Goal: Task Accomplishment & Management: Manage account settings

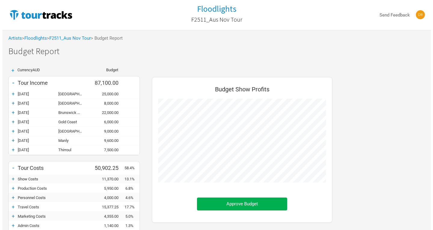
scroll to position [232, 192]
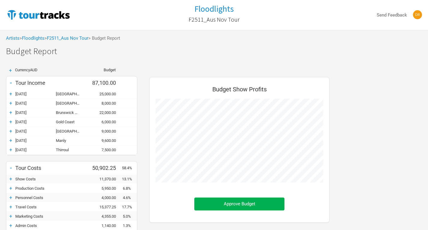
click at [12, 44] on div "Artists > Floodlights > F2511_Aus Nov Tour > Budget Report" at bounding box center [214, 38] width 428 height 17
click at [11, 38] on link "Artists" at bounding box center [13, 37] width 14 height 5
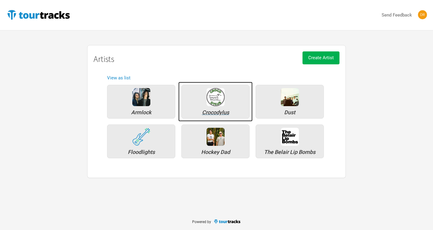
click at [222, 101] on img at bounding box center [215, 97] width 18 height 18
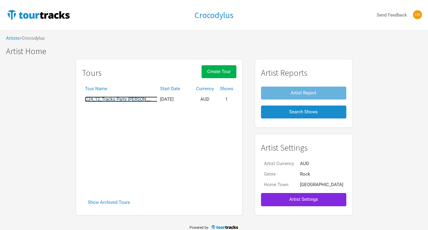
click at [150, 100] on link "C24_12_Tracks Party [PERSON_NAME]" at bounding box center [124, 98] width 78 height 5
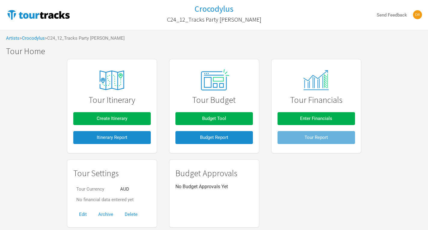
scroll to position [17, 0]
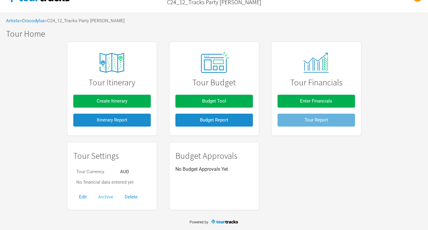
click at [109, 195] on button "Archive" at bounding box center [106, 197] width 26 height 13
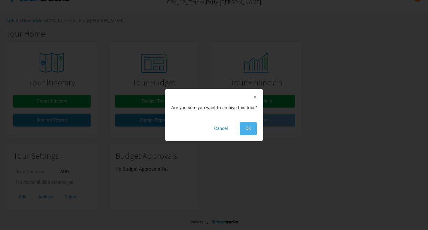
click at [248, 129] on span "OK" at bounding box center [249, 128] width 6 height 5
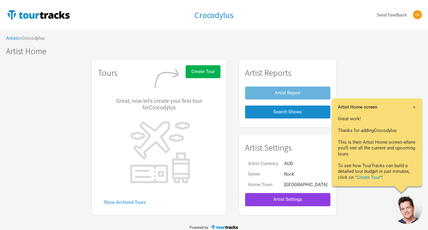
click at [288, 198] on span "Artist Settings" at bounding box center [287, 199] width 29 height 5
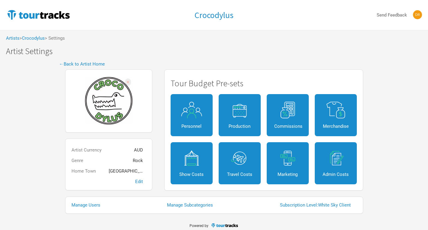
scroll to position [4, 0]
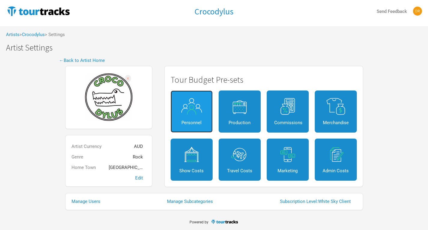
click at [183, 123] on div "Personnel" at bounding box center [191, 123] width 27 height 5
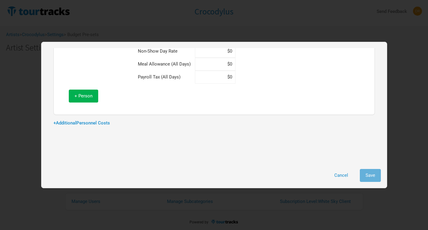
scroll to position [83, 0]
click at [93, 121] on link "+ Additional Personnel Costs" at bounding box center [81, 123] width 57 height 5
select select "Total Days"
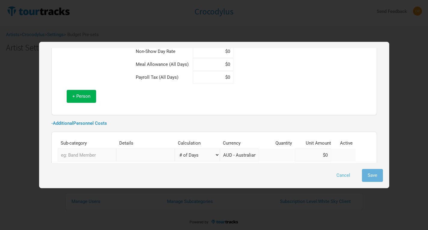
click at [347, 176] on button "Cancel" at bounding box center [343, 175] width 25 height 13
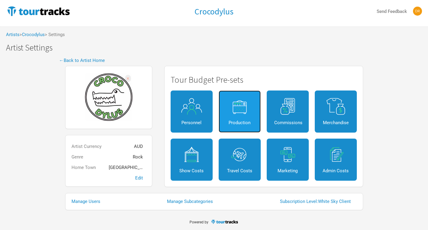
click at [237, 125] on link "Production" at bounding box center [240, 111] width 42 height 42
select select "Shows"
select select "Show Days"
select select "Shows"
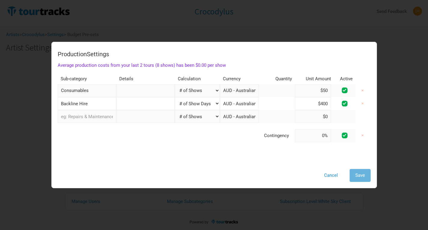
click at [301, 102] on input "$400" at bounding box center [313, 103] width 36 height 13
drag, startPoint x: 301, startPoint y: 102, endPoint x: 328, endPoint y: 110, distance: 28.1
click at [328, 110] on td "$400" at bounding box center [316, 103] width 42 height 13
type input "$750"
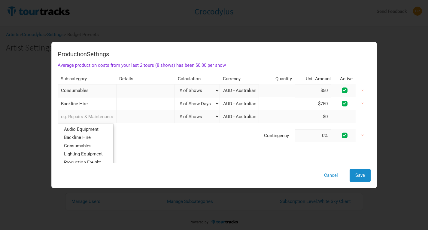
click at [86, 122] on input "text" at bounding box center [87, 116] width 59 height 13
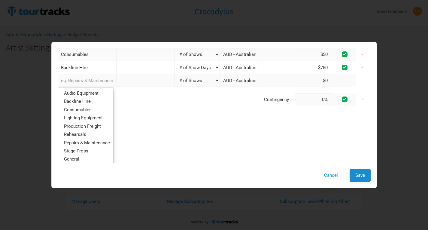
scroll to position [47, 0]
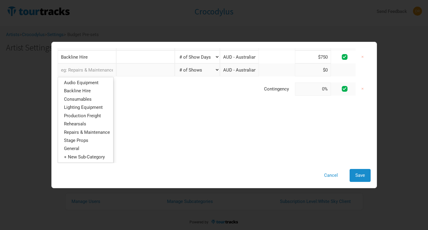
click at [170, 132] on div "Production Settings Average production costs from your last 2 tours (8 shows) h…" at bounding box center [214, 105] width 313 height 115
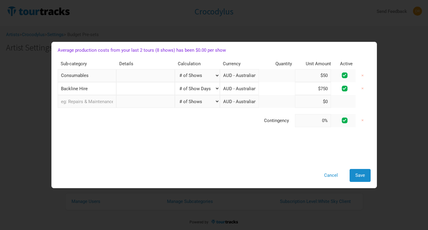
scroll to position [0, 0]
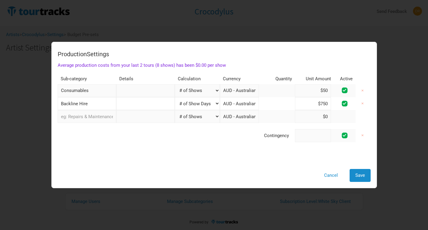
click at [310, 135] on input at bounding box center [313, 135] width 36 height 13
click at [307, 138] on input "5%" at bounding box center [313, 135] width 36 height 13
type input "5%"
click at [275, 162] on div "Production Settings Average production costs from your last 2 tours (8 shows) h…" at bounding box center [214, 105] width 313 height 115
click at [363, 175] on span "Save" at bounding box center [361, 175] width 10 height 5
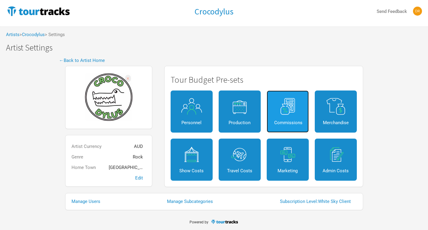
click at [285, 108] on img at bounding box center [287, 106] width 27 height 17
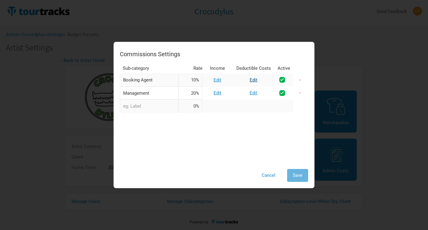
click at [253, 80] on link "Edit" at bounding box center [254, 79] width 8 height 5
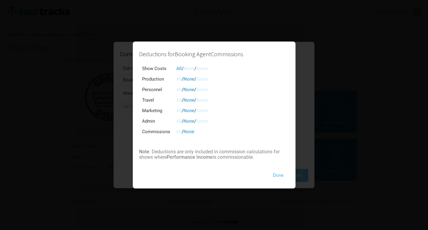
click at [280, 179] on button "Done" at bounding box center [278, 175] width 22 height 13
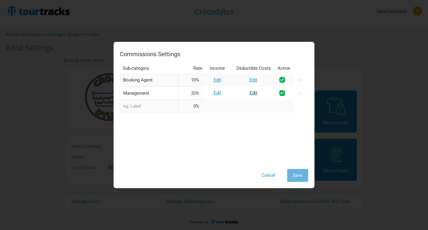
click at [252, 93] on link "Edit" at bounding box center [254, 92] width 8 height 5
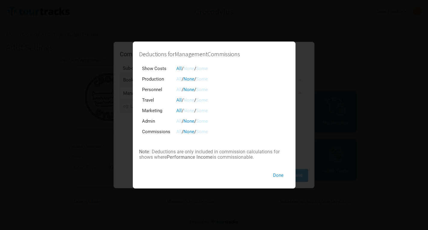
click at [177, 132] on link "All" at bounding box center [178, 131] width 5 height 5
click at [203, 130] on link "Some" at bounding box center [202, 131] width 12 height 5
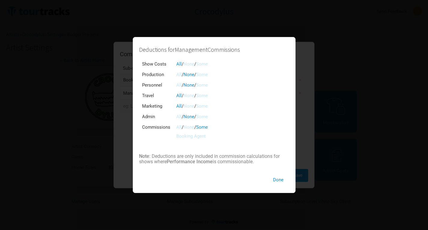
click at [197, 137] on link "Booking Agent" at bounding box center [190, 135] width 29 height 5
drag, startPoint x: 281, startPoint y: 179, endPoint x: 279, endPoint y: 182, distance: 3.6
click at [279, 182] on button "Done" at bounding box center [278, 179] width 22 height 13
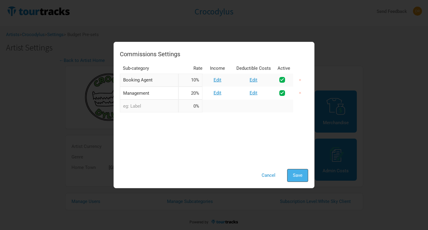
click at [300, 179] on button "Save" at bounding box center [297, 175] width 21 height 13
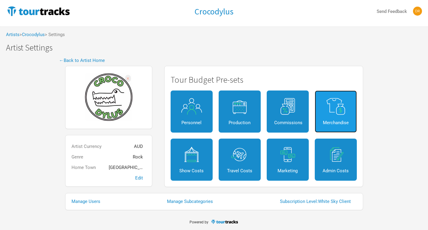
click at [332, 117] on link "Merchandise" at bounding box center [336, 111] width 42 height 42
select select "Shows"
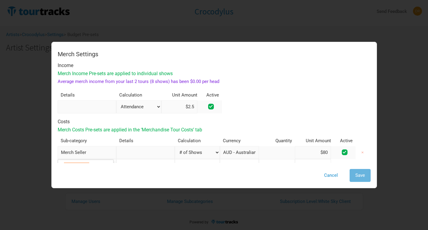
click at [104, 153] on input "Merch Seller" at bounding box center [87, 152] width 59 height 13
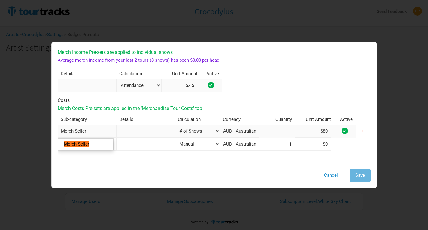
drag, startPoint x: 307, startPoint y: 130, endPoint x: 331, endPoint y: 131, distance: 24.4
click at [331, 131] on td "$80" at bounding box center [316, 131] width 42 height 13
type input "$150"
click at [227, 171] on div "Cancel Save" at bounding box center [214, 175] width 313 height 13
click at [86, 149] on input "text" at bounding box center [87, 144] width 59 height 13
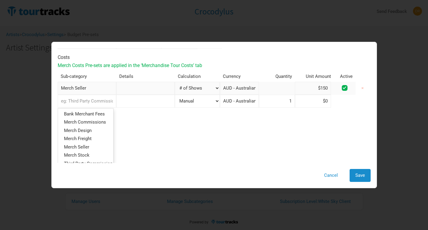
scroll to position [65, 0]
click at [89, 132] on span "Merch Design" at bounding box center [78, 129] width 28 height 5
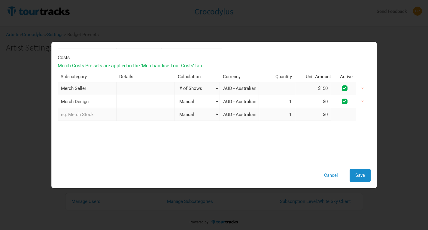
scroll to position [51, 0]
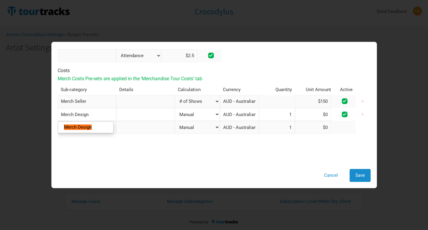
click at [91, 112] on input "Merch Design" at bounding box center [87, 114] width 59 height 13
drag, startPoint x: 96, startPoint y: 115, endPoint x: 73, endPoint y: 116, distance: 22.3
click at [73, 116] on input "Merch Design" at bounding box center [87, 114] width 59 height 13
type input "Merch"
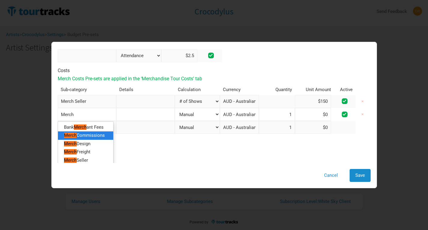
scroll to position [64, 0]
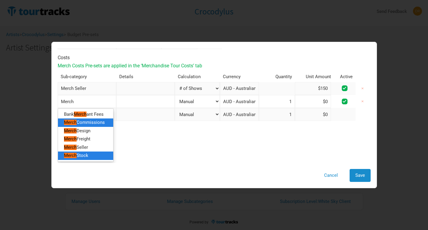
click at [86, 156] on span "Stock" at bounding box center [83, 155] width 12 height 5
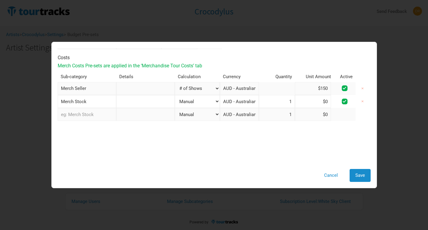
click at [209, 101] on select "Manual # of Shows # of Show Days # of Days # of Tickets Sold % of Merch Income" at bounding box center [197, 101] width 45 height 13
select select "% of Gross Merch"
click at [175, 95] on select "Manual # of Shows # of Show Days # of Days # of Tickets Sold % of Merch Income" at bounding box center [197, 101] width 45 height 13
type input "0%"
click at [310, 100] on input at bounding box center [313, 101] width 36 height 13
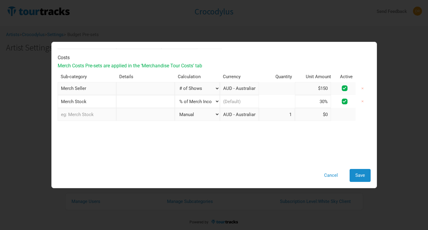
type input "30%"
click at [286, 126] on td at bounding box center [214, 124] width 313 height 6
click at [358, 174] on span "Save" at bounding box center [361, 175] width 10 height 5
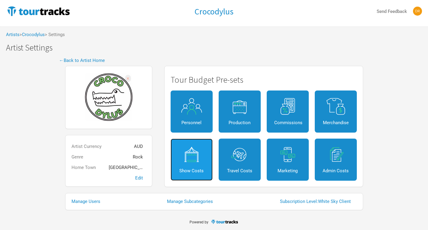
click at [209, 172] on link "Show Costs" at bounding box center [192, 160] width 42 height 42
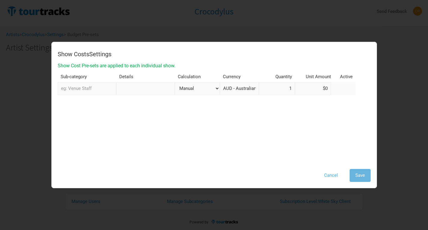
click at [331, 177] on button "Cancel" at bounding box center [331, 175] width 25 height 13
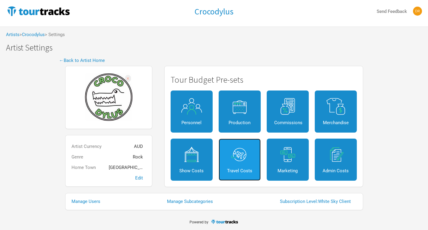
click at [241, 161] on img at bounding box center [239, 154] width 27 height 17
select select "Travel Estimates All"
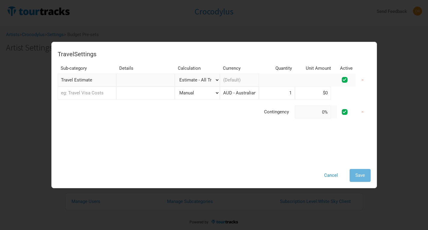
click at [90, 82] on input "Travel Estimate" at bounding box center [87, 80] width 59 height 13
drag, startPoint x: 105, startPoint y: 79, endPoint x: 1, endPoint y: 83, distance: 103.8
click at [1, 83] on div "Travel Settings Sub-category Details Calculation Currency Quantity Unit Amount …" at bounding box center [214, 115] width 428 height 230
type input "f"
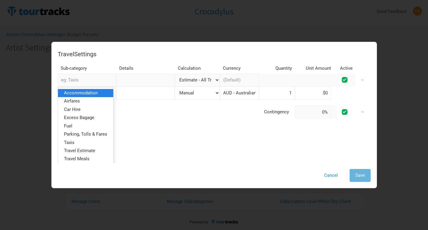
click at [84, 94] on span "Accommodation" at bounding box center [81, 92] width 34 height 5
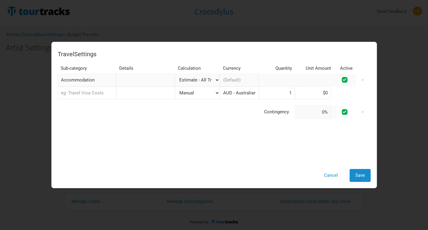
click at [199, 74] on select "Manual # of Shows # of Show Days # of Non-Show Days # of Days # of Tickets Sold…" at bounding box center [197, 80] width 45 height 13
select select "Shows"
click at [175, 74] on select "Manual # of Shows # of Show Days # of Non-Show Days # of Days # of Tickets Sold…" at bounding box center [197, 80] width 45 height 13
click at [245, 81] on input "text" at bounding box center [239, 80] width 39 height 13
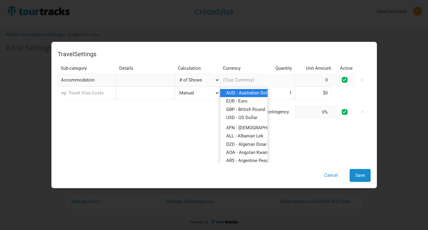
click at [231, 95] on span "AUD - Australian Dollar" at bounding box center [249, 92] width 46 height 5
type input "AUD - Australian Dollar"
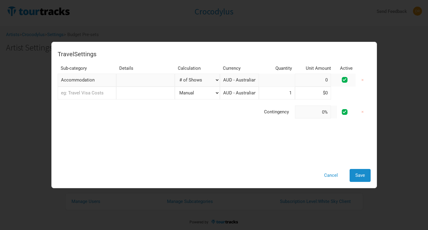
click at [232, 81] on input "AUD - Australian Dollar" at bounding box center [239, 80] width 39 height 13
click at [232, 78] on input "AUD - Australian Dollar" at bounding box center [239, 80] width 39 height 13
drag, startPoint x: 220, startPoint y: 81, endPoint x: 292, endPoint y: 78, distance: 72.5
click at [292, 78] on tr "Accommodation 1 selection Manual # of Shows # of Show Days # of Non-Show Days #…" at bounding box center [214, 80] width 313 height 13
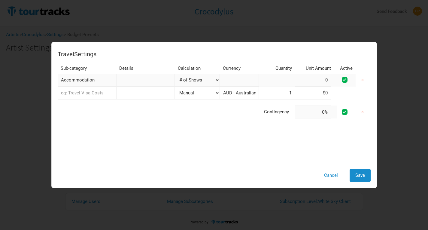
scroll to position [0, 0]
type input "t"
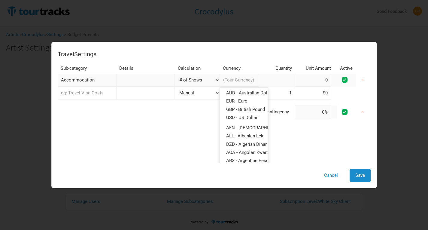
click at [177, 138] on div "Travel Settings Sub-category Details Calculation Currency Quantity Unit Amount …" at bounding box center [214, 105] width 313 height 115
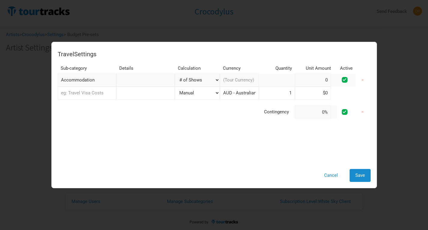
click at [276, 81] on td at bounding box center [277, 80] width 36 height 13
click at [295, 79] on input at bounding box center [313, 80] width 36 height 13
type input "5"
type input "500"
click at [128, 143] on div "Travel Settings Sub-category Details Calculation Currency Quantity Unit Amount …" at bounding box center [214, 105] width 313 height 115
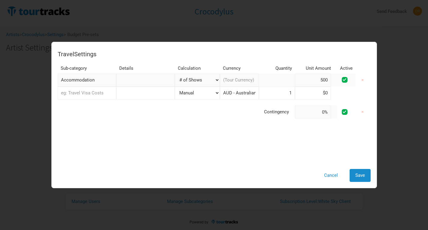
click at [90, 95] on input "text" at bounding box center [87, 93] width 59 height 13
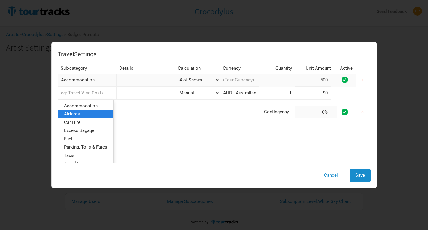
click at [83, 114] on link "Airfares" at bounding box center [85, 114] width 55 height 8
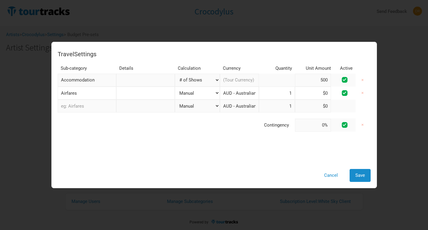
click at [207, 94] on select "Manual # of Shows # of Show Days # of Non-Show Days # of Days # of Tickets Sold…" at bounding box center [197, 93] width 45 height 13
select select "Shows"
click at [175, 87] on select "Manual # of Shows # of Show Days # of Non-Show Days # of Days # of Tickets Sold…" at bounding box center [197, 93] width 45 height 13
click at [308, 96] on input at bounding box center [313, 93] width 36 height 13
type input "$7"
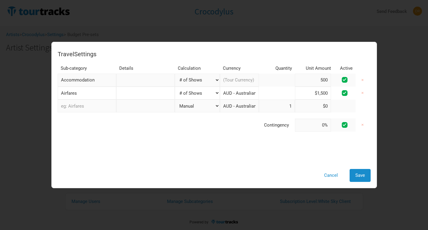
type input "$1,500"
click at [135, 154] on div "Travel Settings Sub-category Details Calculation Currency Quantity Unit Amount …" at bounding box center [214, 105] width 313 height 115
click at [185, 93] on select "Manual # of Shows # of Show Days # of Non-Show Days # of Days # of Tickets Sold…" at bounding box center [197, 93] width 45 height 13
select select "Total Days"
click at [175, 87] on select "Manual # of Shows # of Show Days # of Non-Show Days # of Days # of Tickets Sold…" at bounding box center [197, 93] width 45 height 13
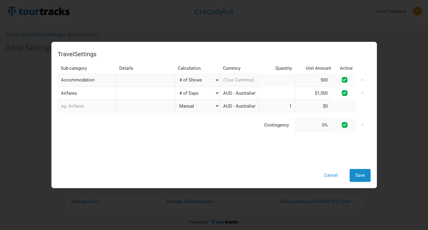
click at [194, 96] on select "Manual # of Shows # of Show Days # of Non-Show Days # of Days # of Tickets Sold…" at bounding box center [197, 93] width 45 height 13
click at [107, 154] on div "Travel Settings Sub-category Details Calculation Currency Quantity Unit Amount …" at bounding box center [214, 105] width 313 height 115
click at [84, 103] on input "text" at bounding box center [87, 105] width 59 height 13
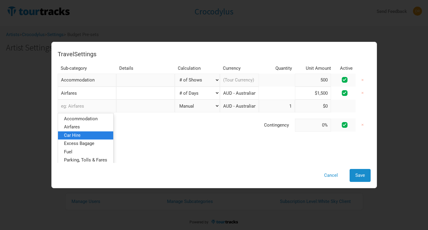
click at [80, 136] on span "Car Hire" at bounding box center [72, 135] width 17 height 5
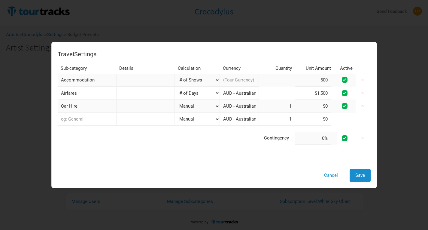
click at [195, 107] on select "Manual # of Shows # of Show Days # of Non-Show Days # of Days # of Tickets Sold…" at bounding box center [197, 106] width 45 height 13
select select "Total Days"
click at [175, 100] on select "Manual # of Shows # of Show Days # of Non-Show Days # of Days # of Tickets Sold…" at bounding box center [197, 106] width 45 height 13
click at [308, 109] on input at bounding box center [313, 106] width 36 height 13
type input "$150"
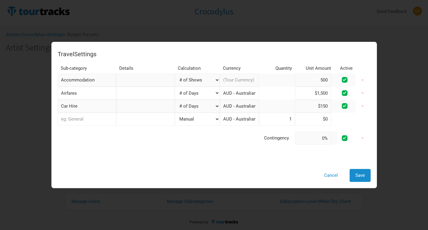
click at [194, 146] on div "Travel Settings Sub-category Details Calculation Currency Quantity Unit Amount …" at bounding box center [214, 105] width 313 height 115
click at [80, 122] on input "text" at bounding box center [87, 119] width 59 height 13
click at [81, 146] on link "Fuel" at bounding box center [85, 144] width 55 height 8
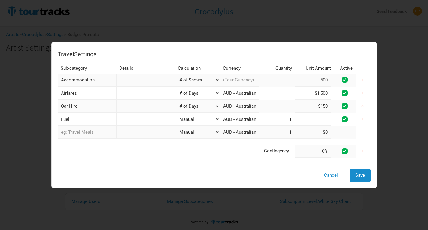
click at [301, 119] on input at bounding box center [313, 119] width 36 height 13
type input "$30"
click at [193, 173] on div "Cancel Save" at bounding box center [214, 175] width 313 height 13
click at [312, 153] on input at bounding box center [313, 151] width 36 height 13
type input "5%"
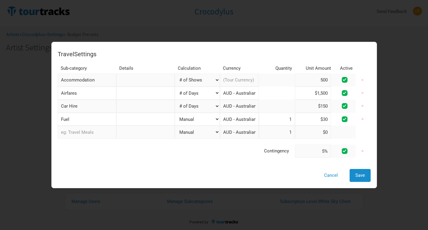
click at [276, 178] on div "Cancel Save" at bounding box center [214, 175] width 313 height 13
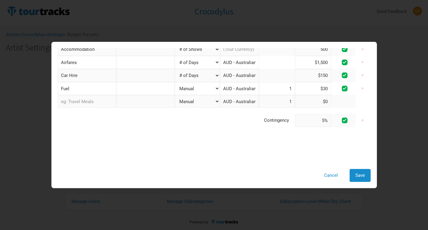
scroll to position [0, 0]
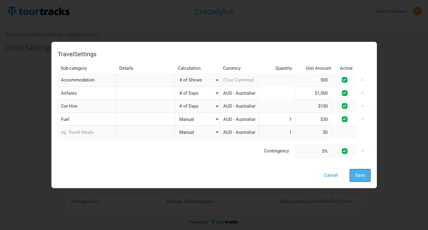
click at [363, 177] on span "Save" at bounding box center [361, 175] width 10 height 5
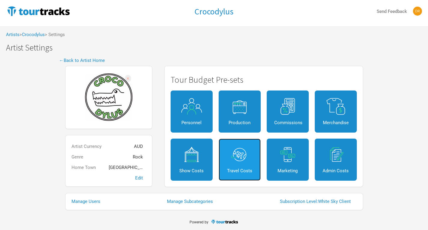
click at [246, 161] on img at bounding box center [239, 154] width 27 height 17
select select "Shows"
select select "Total Days"
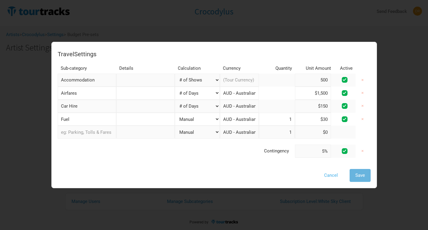
click at [334, 181] on button "Cancel" at bounding box center [331, 175] width 25 height 13
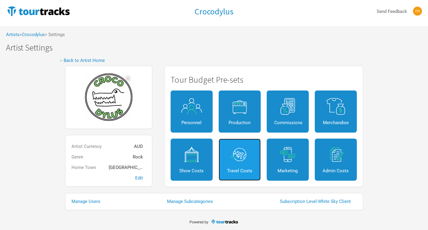
click at [258, 160] on link "Travel Costs" at bounding box center [240, 160] width 42 height 42
select select "Shows"
select select "Total Days"
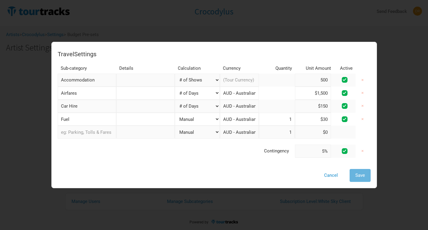
click at [283, 158] on div "Travel Settings Sub-category Details Calculation Currency Quantity Unit Amount …" at bounding box center [214, 105] width 313 height 115
click at [334, 175] on button "Cancel" at bounding box center [331, 175] width 25 height 13
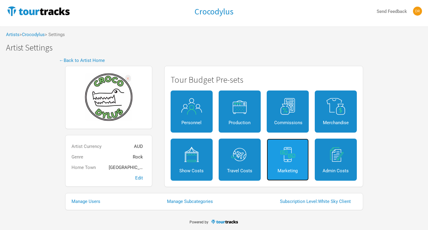
click at [288, 167] on link "Marketing" at bounding box center [288, 160] width 42 height 42
select select "% of Gross"
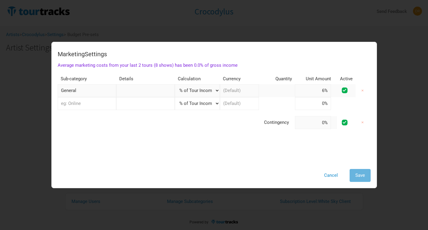
drag, startPoint x: 313, startPoint y: 92, endPoint x: 330, endPoint y: 92, distance: 16.8
click at [330, 92] on td "6%" at bounding box center [316, 90] width 42 height 13
type input "3%"
click at [152, 170] on div "Cancel Save" at bounding box center [214, 175] width 313 height 13
click at [97, 104] on input "text" at bounding box center [87, 103] width 59 height 13
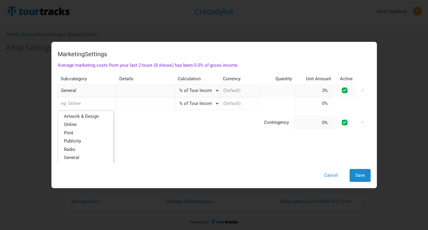
click at [142, 146] on div "Marketing Settings Average marketing costs from your last 2 tours (8 shows) has…" at bounding box center [214, 105] width 313 height 115
click at [363, 176] on span "Save" at bounding box center [361, 175] width 10 height 5
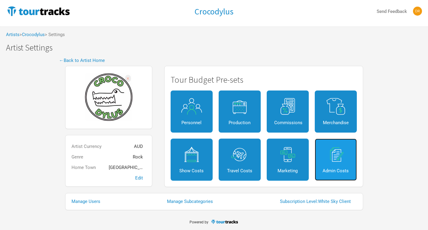
click at [347, 175] on link "Admin Costs" at bounding box center [336, 160] width 42 height 42
select select "Total Days"
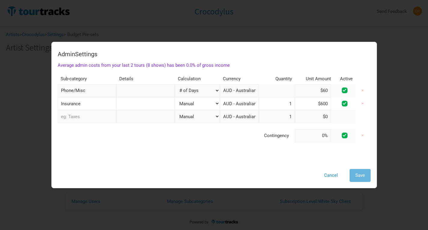
click at [107, 90] on input "Phone/Misc" at bounding box center [87, 90] width 59 height 13
type input "Phone/Mis"
type input "Phone/Mi"
type input "Phone/M"
type input "Phone/"
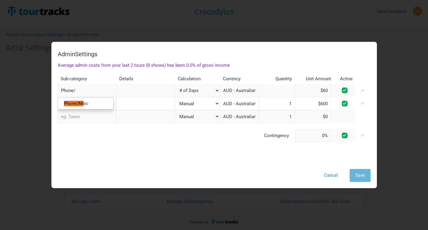
type input "Phone"
type input "Phon"
type input "Pho"
type input "Ph"
type input "P"
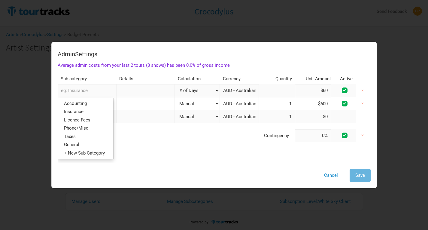
select select "Total Days"
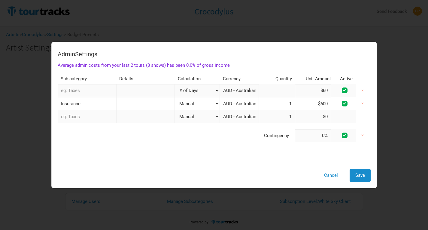
click at [138, 146] on div "Admin Settings Average admin costs from your last 2 tours (8 shows) has been 0.…" at bounding box center [214, 105] width 313 height 115
click at [98, 105] on input "Insurance" at bounding box center [87, 103] width 59 height 13
type input "Insuranc"
type input "Insuran"
type input "Insura"
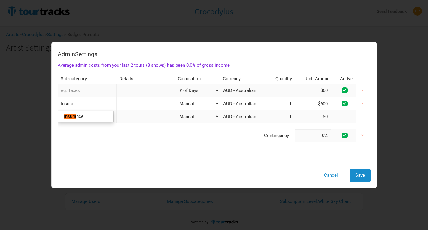
type input "Insur"
type input "Ins"
type input "In"
type input "I"
click at [129, 145] on div "Admin Settings Average admin costs from your last 2 tours (8 shows) has been 0.…" at bounding box center [214, 105] width 313 height 115
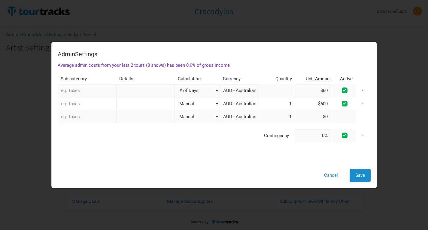
click at [357, 91] on button "×" at bounding box center [363, 90] width 14 height 13
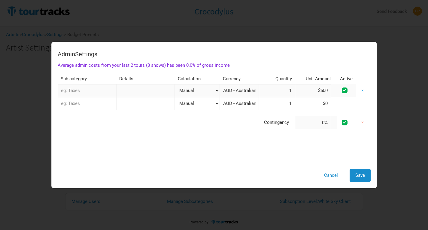
click at [358, 90] on button "×" at bounding box center [363, 90] width 14 height 13
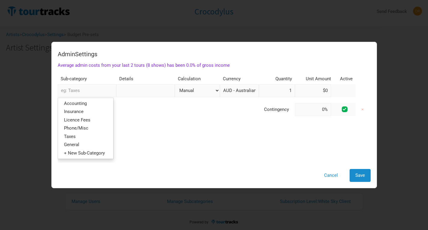
click at [93, 88] on input "text" at bounding box center [87, 90] width 59 height 13
click at [79, 147] on span "General" at bounding box center [71, 144] width 15 height 5
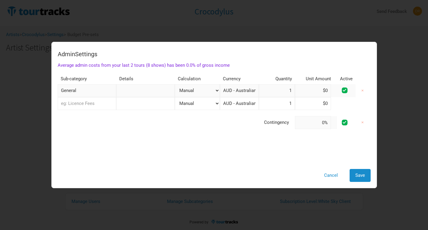
click at [200, 90] on select "Manual # of Shows # of Show Days # of Non-Show Days # of Days # of Tickets Sold…" at bounding box center [197, 90] width 45 height 13
select select "% of Gross"
click at [175, 84] on select "Manual # of Shows # of Show Days # of Non-Show Days # of Days # of Tickets Sold…" at bounding box center [197, 90] width 45 height 13
type input "0%"
click at [301, 88] on input at bounding box center [313, 90] width 36 height 13
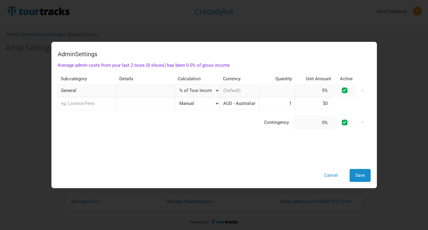
type input "5%"
click at [268, 125] on td "Contingency" at bounding box center [176, 122] width 237 height 13
click at [233, 170] on div "Cancel Save" at bounding box center [214, 175] width 313 height 13
click at [362, 176] on span "Save" at bounding box center [361, 175] width 10 height 5
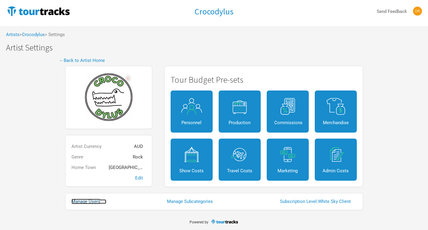
click at [88, 201] on link "Manage Users" at bounding box center [89, 201] width 35 height 5
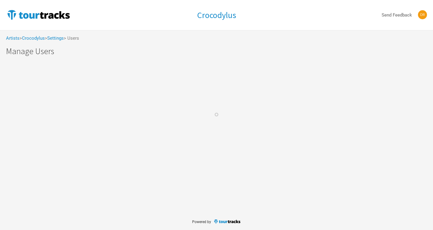
select select "50"
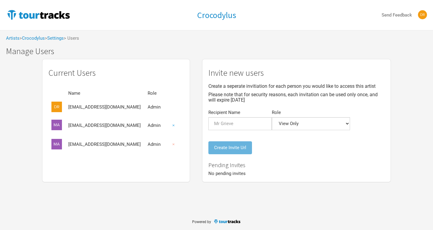
click at [170, 124] on button "×" at bounding box center [173, 125] width 14 height 13
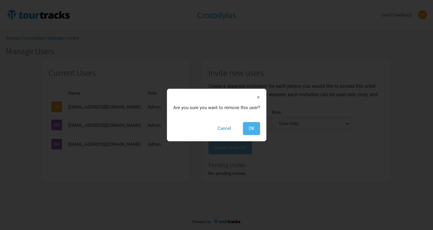
click at [247, 128] on button "OK" at bounding box center [251, 128] width 17 height 13
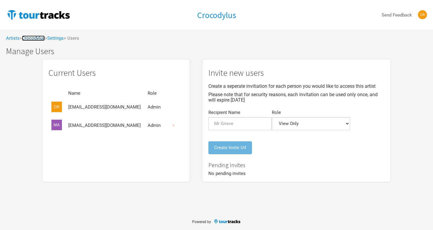
click at [39, 40] on link "Crocodylus" at bounding box center [33, 37] width 23 height 5
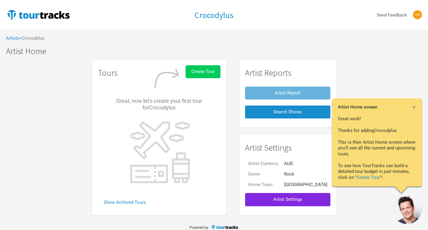
click at [215, 71] on span "Create Tour" at bounding box center [202, 71] width 23 height 5
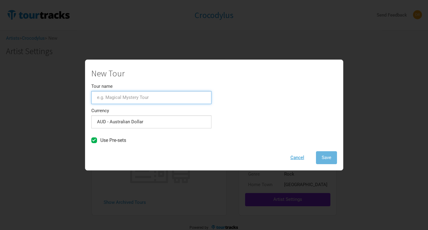
click at [123, 97] on input "Tour name" at bounding box center [151, 97] width 120 height 13
type input "C2511_Nov show"
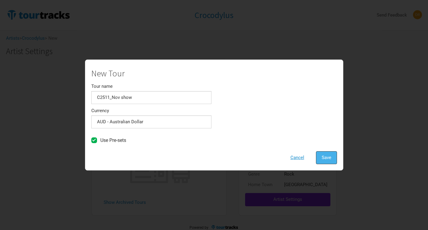
click at [328, 153] on button "Save" at bounding box center [326, 157] width 21 height 13
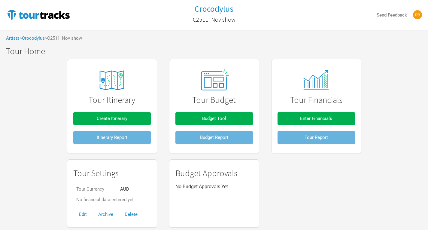
click at [82, 39] on span "> C2511_Nov show" at bounding box center [63, 38] width 37 height 5
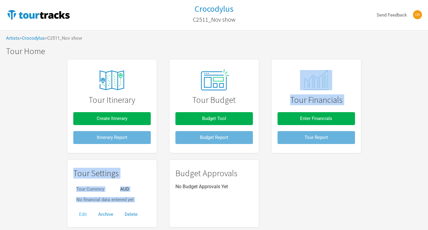
drag, startPoint x: 172, startPoint y: 144, endPoint x: 83, endPoint y: 212, distance: 112.2
click at [83, 212] on div "Tour Itinerary Create Itinerary Itinerary Report Tour Budget Budget Tool Budget…" at bounding box center [214, 143] width 307 height 175
click at [82, 213] on button "Edit" at bounding box center [82, 214] width 19 height 13
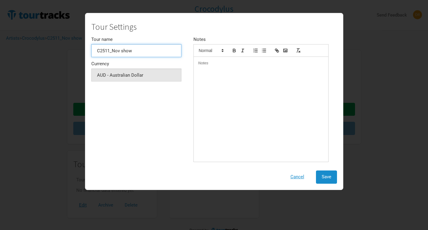
click at [140, 52] on input "C2511_Nov show" at bounding box center [136, 50] width 90 height 13
type input "C2511_Nov shows"
click at [330, 175] on span "Save" at bounding box center [327, 176] width 10 height 5
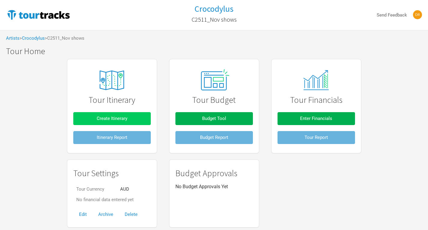
click at [135, 118] on button "Create Itinerary" at bounding box center [112, 118] width 78 height 13
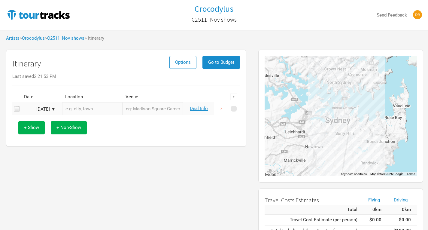
click at [54, 110] on div "[DATE] ▼" at bounding box center [39, 109] width 33 height 5
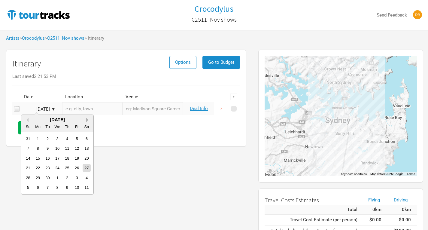
click at [87, 119] on button "Next Month" at bounding box center [88, 120] width 4 height 4
click at [84, 157] on div "15" at bounding box center [87, 158] width 8 height 8
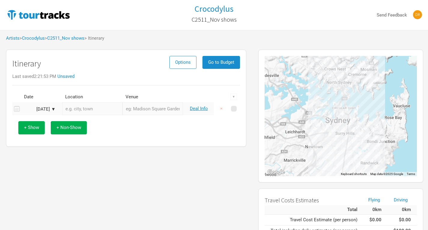
click at [93, 108] on input "text" at bounding box center [92, 108] width 60 height 13
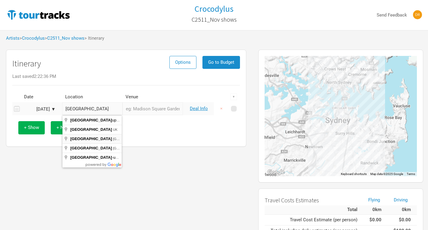
type input "[GEOGRAPHIC_DATA], [GEOGRAPHIC_DATA]"
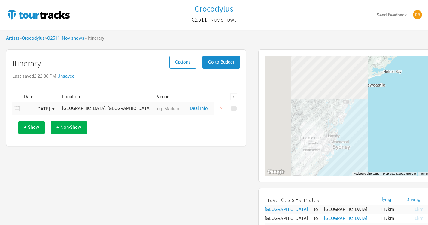
click at [154, 105] on input "text" at bounding box center [169, 108] width 30 height 13
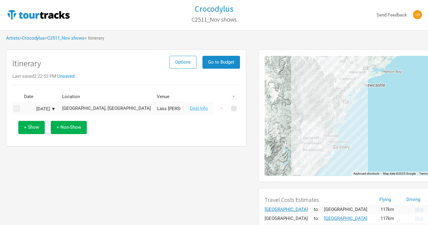
type input "Lass [PERSON_NAME]"
click at [196, 108] on link "Deal Info" at bounding box center [199, 108] width 18 height 5
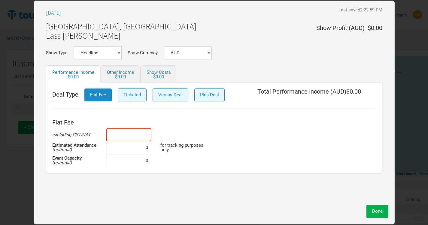
click at [136, 136] on input at bounding box center [128, 135] width 45 height 13
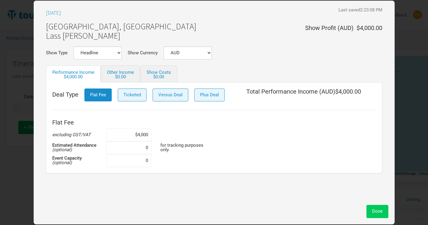
type input "$4,000"
click at [380, 214] on span "Done" at bounding box center [377, 211] width 11 height 5
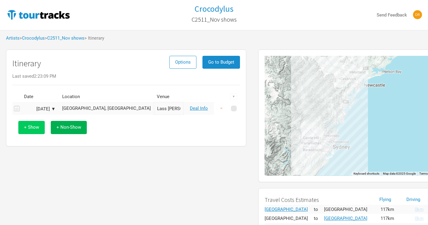
click at [33, 130] on span "+ Show" at bounding box center [31, 127] width 15 height 5
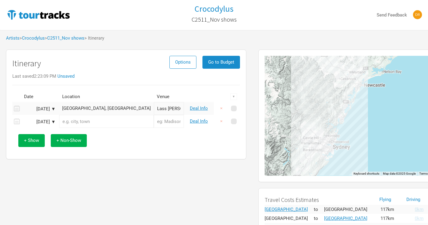
click at [47, 124] on div "[DATE] ▼" at bounding box center [39, 122] width 33 height 5
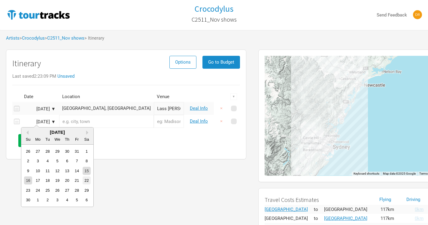
click at [85, 181] on div "22" at bounding box center [87, 181] width 8 height 8
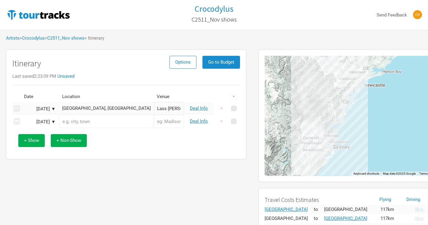
click at [95, 124] on input "text" at bounding box center [106, 121] width 95 height 13
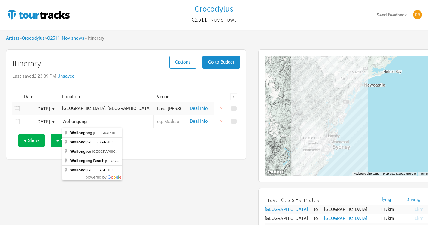
type input "Wollongong"
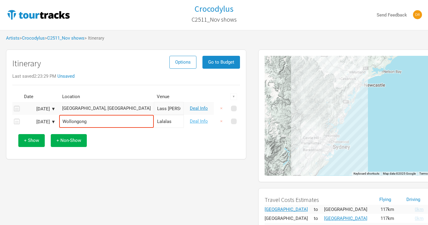
type input "Lalalas"
click at [196, 123] on link "Deal Info" at bounding box center [199, 121] width 18 height 5
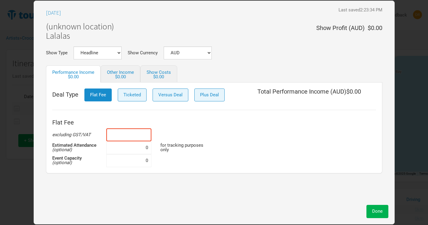
click at [145, 133] on input at bounding box center [128, 135] width 45 height 13
type input "$1,700"
click at [219, 125] on div "Flat Fee excluding GST/VAT $1,700 Estimated Attendance (optional) 0 for trackin…" at bounding box center [214, 142] width 324 height 51
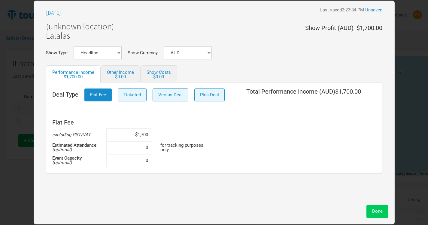
click at [381, 212] on span "Done" at bounding box center [377, 211] width 11 height 5
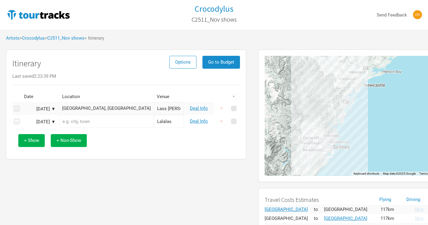
click at [81, 123] on input "text" at bounding box center [106, 121] width 95 height 13
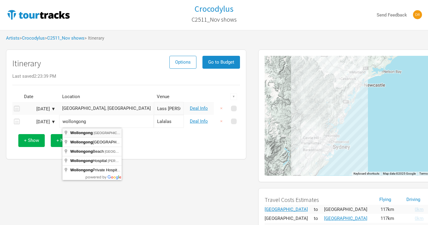
type input "[GEOGRAPHIC_DATA] [GEOGRAPHIC_DATA], [GEOGRAPHIC_DATA]"
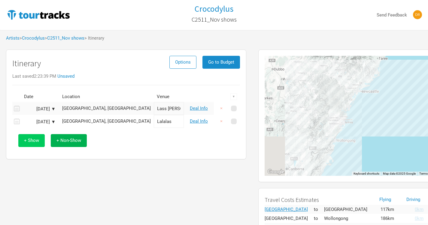
click at [38, 140] on span "+ Show" at bounding box center [31, 140] width 15 height 5
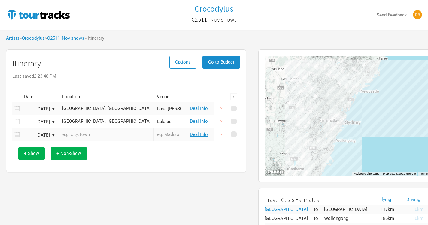
click at [71, 135] on input "text" at bounding box center [106, 134] width 95 height 13
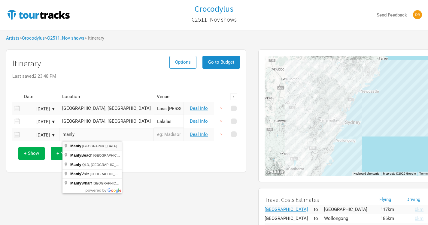
type input "Manly [GEOGRAPHIC_DATA], [GEOGRAPHIC_DATA]"
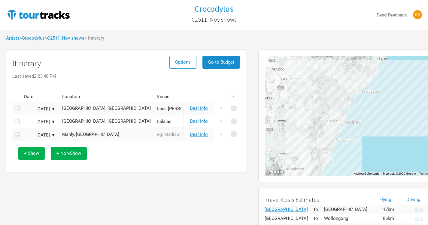
click at [154, 134] on input "text" at bounding box center [169, 134] width 30 height 13
type input "t"
click at [145, 152] on div "+ Show + Non-Show" at bounding box center [126, 153] width 222 height 25
click at [154, 134] on input "The [PERSON_NAME]" at bounding box center [169, 134] width 30 height 13
type input "The Steyne"
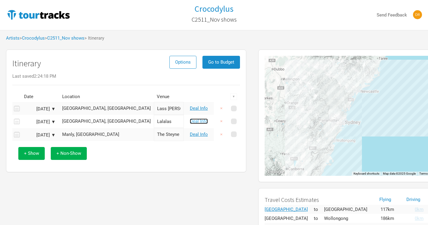
click at [200, 120] on link "Deal Info" at bounding box center [199, 121] width 18 height 5
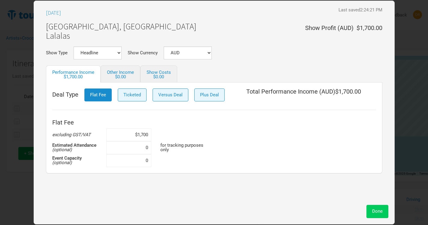
click at [373, 209] on span "Done" at bounding box center [377, 211] width 11 height 5
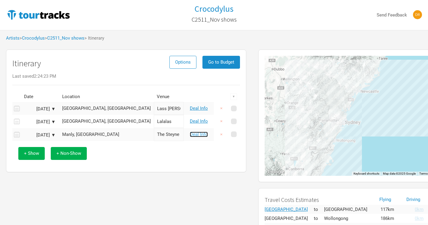
click at [201, 134] on link "Deal Info" at bounding box center [199, 134] width 18 height 5
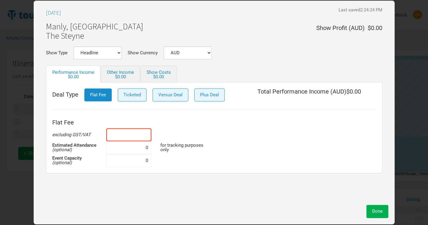
click at [133, 136] on input at bounding box center [128, 135] width 45 height 13
type input "$5,000"
click at [366, 215] on div "Done" at bounding box center [214, 211] width 349 height 13
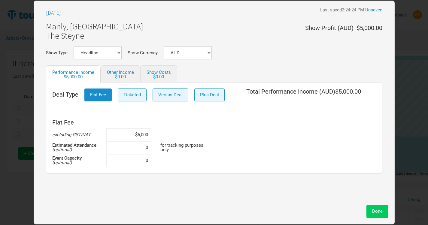
click at [368, 215] on button "Done" at bounding box center [378, 211] width 22 height 13
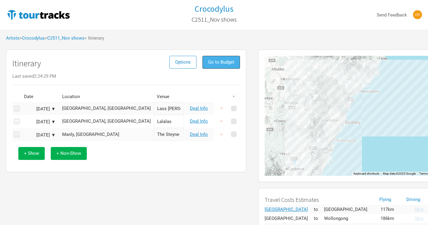
click at [225, 65] on button "Go to Budget" at bounding box center [222, 62] width 38 height 13
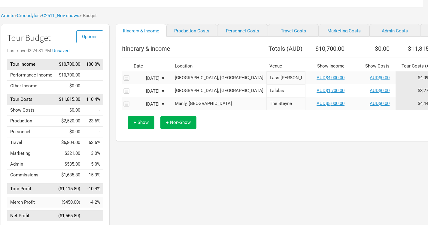
scroll to position [23, 5]
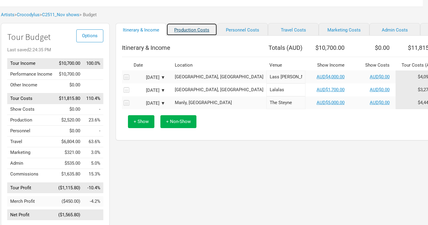
drag, startPoint x: 182, startPoint y: 33, endPoint x: 180, endPoint y: 29, distance: 4.8
click at [180, 29] on link "Production Costs" at bounding box center [191, 29] width 51 height 13
select select "Shows"
select select "Show Days"
select select "Shows"
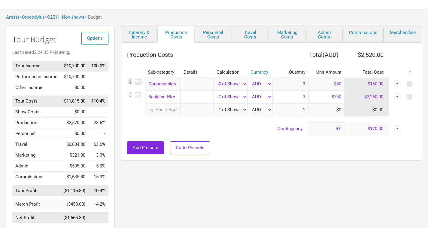
scroll to position [23, 0]
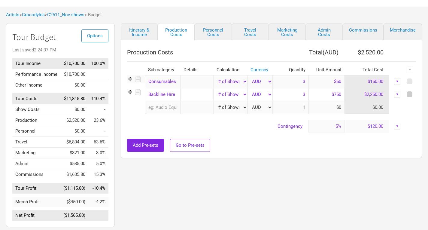
click at [411, 95] on span at bounding box center [410, 94] width 6 height 6
click at [416, 95] on input "checkbox" at bounding box center [418, 95] width 4 height 4
checkbox input "true"
click at [411, 69] on div "▼" at bounding box center [410, 69] width 7 height 7
click at [391, 108] on div "Delete" at bounding box center [394, 110] width 38 height 11
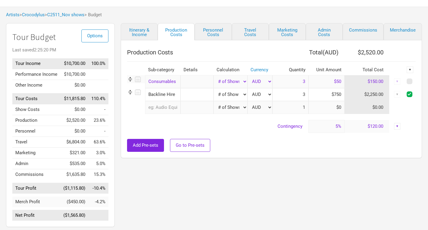
click at [408, 71] on div "▼" at bounding box center [410, 69] width 7 height 7
click at [386, 111] on link "Delete" at bounding box center [394, 110] width 32 height 5
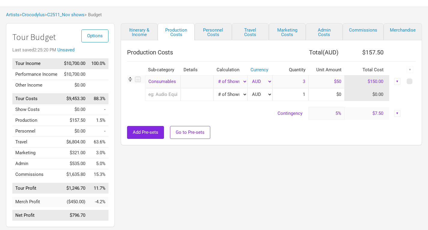
click at [279, 136] on div "Add Pre-sets Go to Pre-sets" at bounding box center [271, 132] width 289 height 13
click at [211, 31] on link "Personnel Costs" at bounding box center [213, 31] width 37 height 17
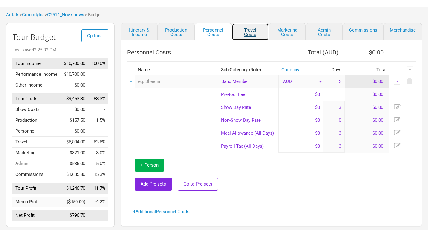
click at [257, 26] on link "Travel Costs" at bounding box center [250, 31] width 37 height 17
select select "Shows"
select select "Total Days"
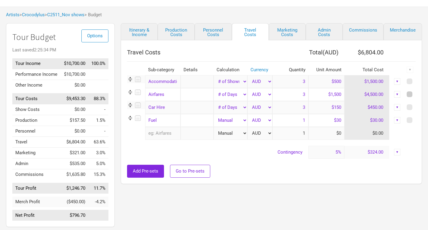
click at [409, 95] on span at bounding box center [410, 94] width 6 height 6
click at [416, 95] on input "checkbox" at bounding box center [418, 95] width 4 height 4
checkbox input "true"
click at [140, 30] on link "Itinerary & Income" at bounding box center [139, 31] width 37 height 17
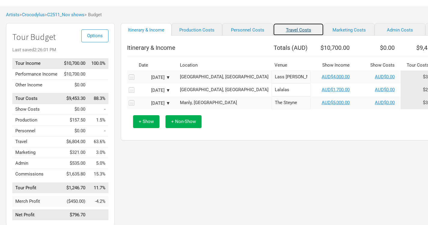
click at [282, 31] on link "Travel Costs" at bounding box center [298, 29] width 51 height 13
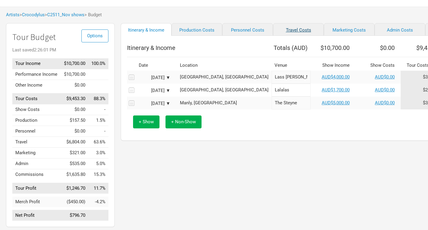
select select "Shows"
select select "Total Days"
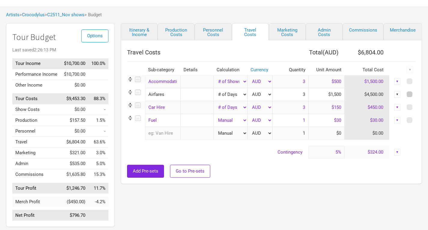
click at [409, 95] on span at bounding box center [410, 94] width 6 height 6
click at [416, 95] on input "checkbox" at bounding box center [418, 95] width 4 height 4
checkbox input "true"
click at [410, 72] on div "▼" at bounding box center [410, 69] width 7 height 7
click at [384, 111] on link "Delete" at bounding box center [394, 110] width 32 height 5
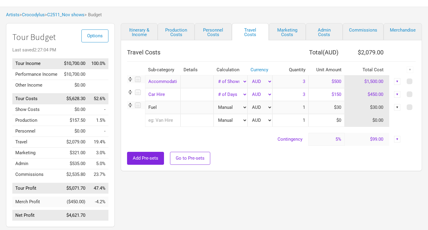
click at [234, 106] on select "Manual # of Shows # of Show Days # of Non-Show Days # of Days # of Tickets Sold…" at bounding box center [231, 107] width 34 height 13
select select "Show Days"
click at [214, 101] on select "Manual # of Shows # of Show Days # of Non-Show Days # of Days # of Tickets Sold…" at bounding box center [231, 107] width 34 height 13
type input "3"
click at [410, 95] on span at bounding box center [410, 94] width 6 height 6
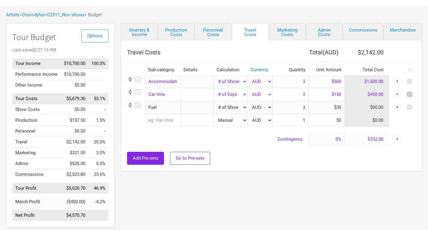
click at [416, 95] on input "checkbox" at bounding box center [418, 95] width 4 height 4
checkbox input "true"
click at [410, 72] on div "▼" at bounding box center [410, 69] width 7 height 7
click at [386, 110] on link "Delete" at bounding box center [394, 110] width 32 height 5
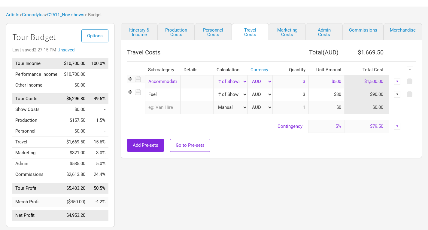
click at [257, 146] on div "Add Pre-sets Go to Pre-sets" at bounding box center [271, 145] width 289 height 13
click at [285, 35] on link "Marketing Costs" at bounding box center [287, 31] width 37 height 17
type input "0%"
select select "% of Gross"
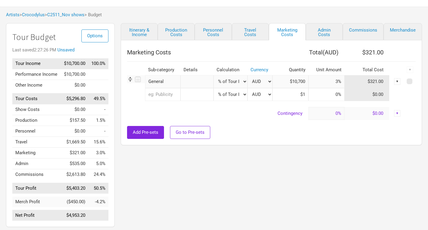
drag, startPoint x: 330, startPoint y: 83, endPoint x: 346, endPoint y: 82, distance: 16.6
click at [346, 82] on tr "General 1 selection Manual # of Shows # of Show Days # of Non-Show Days # of Da…" at bounding box center [271, 81] width 289 height 13
type input "5%"
click at [250, 133] on div "Add Pre-sets Go to Pre-sets" at bounding box center [271, 132] width 289 height 13
click at [325, 28] on link "Admin Costs" at bounding box center [324, 31] width 37 height 17
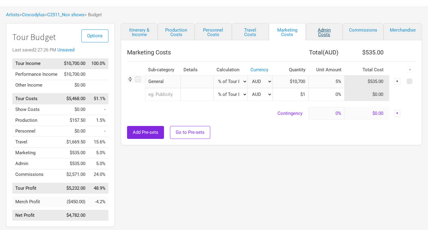
select select "% of Gross"
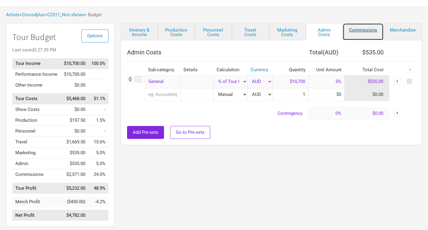
click at [363, 31] on link "Commissions" at bounding box center [363, 31] width 41 height 17
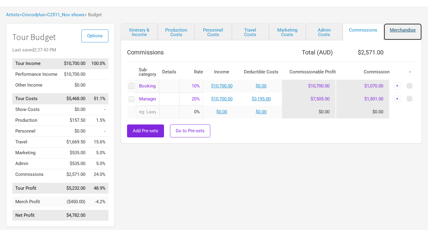
click at [399, 31] on link "Merchandise" at bounding box center [403, 31] width 38 height 17
select select "Shows"
select select "% of Gross Merch"
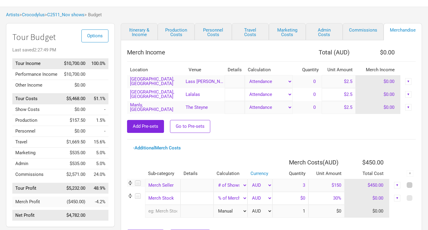
click at [411, 185] on span at bounding box center [410, 185] width 6 height 6
click at [416, 185] on input "checkbox" at bounding box center [418, 185] width 4 height 4
checkbox input "true"
click at [410, 200] on span at bounding box center [410, 198] width 6 height 6
click at [416, 200] on input "checkbox" at bounding box center [418, 198] width 4 height 4
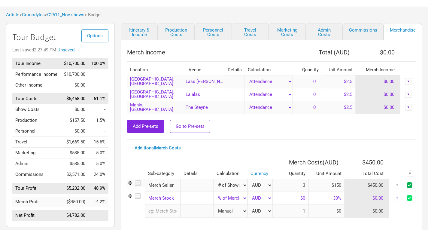
checkbox input "true"
click at [410, 174] on div "▼" at bounding box center [410, 173] width 7 height 7
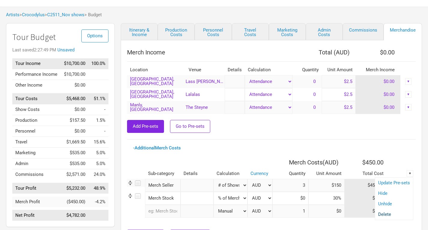
click at [387, 216] on link "Delete" at bounding box center [394, 214] width 32 height 5
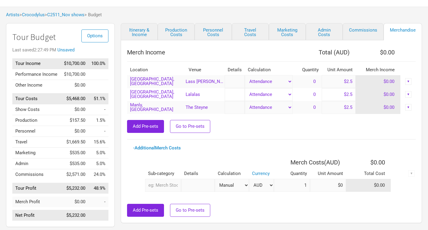
click at [347, 130] on div "Add Pre-sets Go to Pre-sets" at bounding box center [271, 126] width 289 height 13
click at [362, 31] on link "Commissions" at bounding box center [363, 31] width 41 height 17
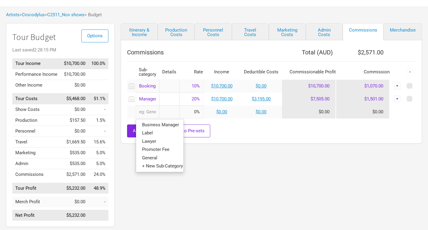
click at [151, 114] on input "text" at bounding box center [147, 111] width 23 height 13
click at [151, 123] on span "Business Manager" at bounding box center [160, 124] width 37 height 5
type input "Business Manager"
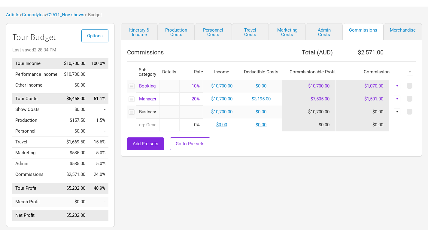
click at [191, 113] on input at bounding box center [191, 111] width 24 height 13
click at [261, 110] on link "$0.00" at bounding box center [261, 111] width 11 height 5
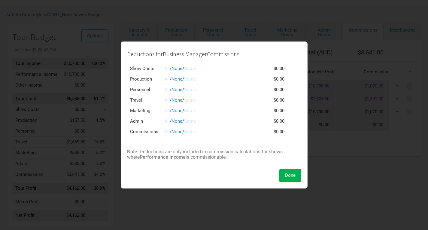
click at [165, 68] on link "All" at bounding box center [166, 68] width 5 height 5
click at [192, 69] on link "Some" at bounding box center [190, 68] width 12 height 5
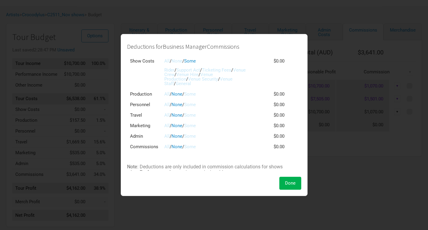
click at [166, 61] on link "All" at bounding box center [166, 60] width 5 height 5
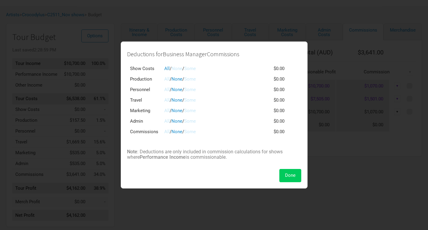
click at [296, 178] on button "Done" at bounding box center [291, 175] width 22 height 13
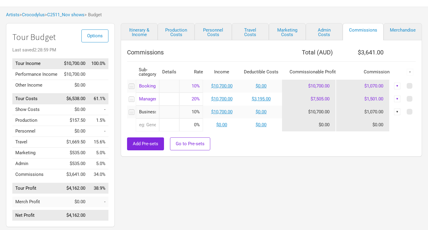
drag, startPoint x: 187, startPoint y: 116, endPoint x: 203, endPoint y: 115, distance: 15.7
click at [203, 115] on tr "Business Manager 1 selection 10% $10,700.00 $0.00 $10,700.00 $1,070.00 ▼" at bounding box center [271, 111] width 289 height 13
type input "15%"
click at [235, 142] on div "Add Pre-sets Go to Pre-sets" at bounding box center [271, 143] width 289 height 13
click at [262, 112] on link "$0.00" at bounding box center [261, 111] width 11 height 5
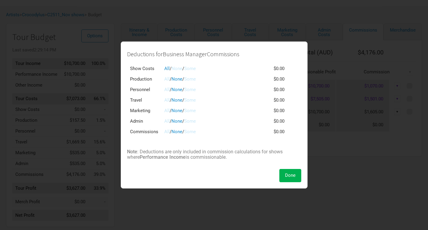
click at [194, 132] on link "Some" at bounding box center [190, 131] width 12 height 5
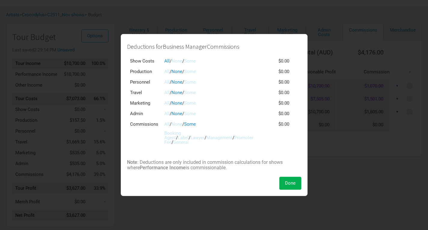
click at [181, 133] on link "Booking Agent" at bounding box center [172, 135] width 17 height 10
click at [292, 183] on span "Done" at bounding box center [290, 182] width 11 height 5
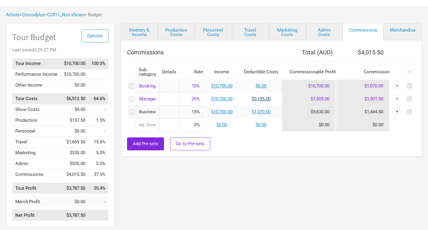
click at [266, 100] on link "$3,195.00" at bounding box center [261, 98] width 19 height 5
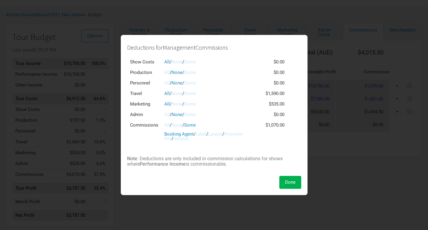
click at [179, 95] on link "None" at bounding box center [177, 93] width 11 height 5
click at [178, 103] on link "None" at bounding box center [177, 103] width 11 height 5
click at [291, 180] on span "Done" at bounding box center [290, 181] width 11 height 5
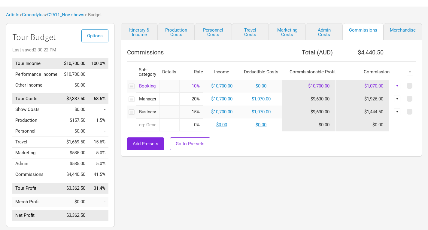
click at [185, 99] on input "20%" at bounding box center [191, 99] width 24 height 13
drag, startPoint x: 185, startPoint y: 99, endPoint x: 228, endPoint y: 109, distance: 43.4
click at [228, 109] on tbody "Booking Agent 1 selection 10% $10,700.00 $0.00 $10,700.00 $1,070.00 ▼ Managemen…" at bounding box center [271, 106] width 289 height 52
type input "15%"
click at [252, 133] on div at bounding box center [271, 134] width 289 height 6
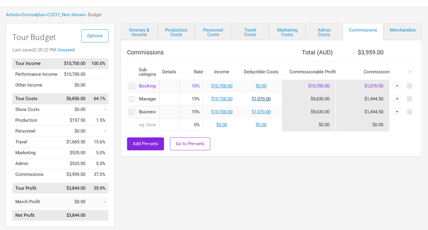
click at [263, 98] on link "$1,070.00" at bounding box center [261, 98] width 19 height 5
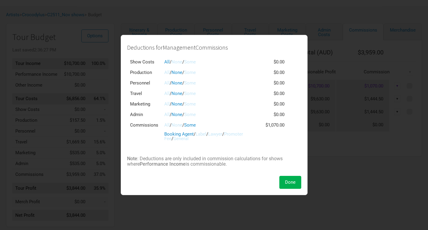
click at [189, 62] on link "Some" at bounding box center [190, 61] width 12 height 5
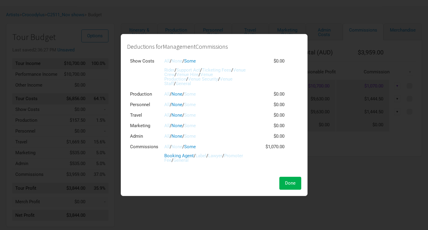
click at [166, 60] on link "All" at bounding box center [166, 60] width 5 height 5
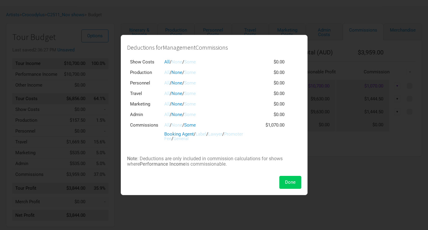
click at [289, 184] on span "Done" at bounding box center [290, 181] width 11 height 5
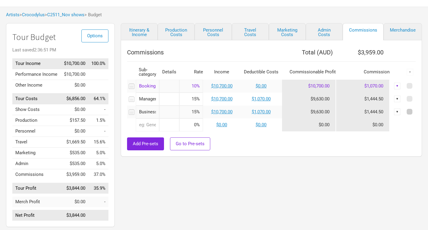
click at [412, 113] on span at bounding box center [410, 112] width 6 height 6
click at [416, 113] on input "checkbox" at bounding box center [418, 112] width 4 height 4
checkbox input "true"
click at [411, 72] on div "▼" at bounding box center [410, 72] width 7 height 7
click at [387, 112] on link "Delete" at bounding box center [394, 113] width 32 height 5
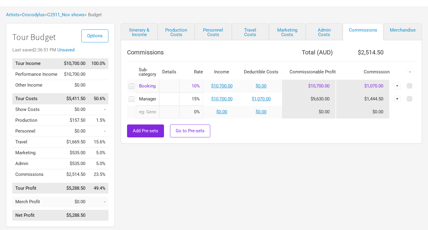
click at [319, 143] on div "Commissions Total ( AUD ) $2,514.50 Sub-category Details Rate Income Deductible…" at bounding box center [271, 91] width 301 height 103
click at [408, 31] on link "Merchandise" at bounding box center [403, 31] width 38 height 17
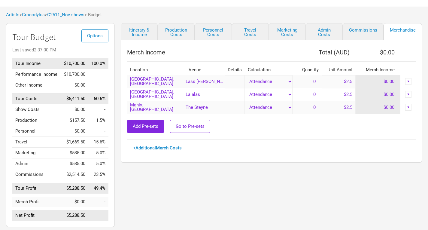
click at [143, 13] on div "Artists > Crocodylus > C2511_Nov shows > Budget" at bounding box center [214, 15] width 428 height 17
click at [367, 30] on link "Commissions" at bounding box center [363, 31] width 41 height 17
